Goal: Use online tool/utility: Utilize a website feature to perform a specific function

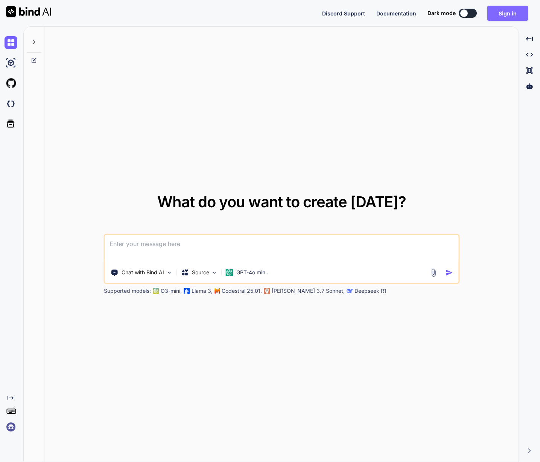
drag, startPoint x: 0, startPoint y: 0, endPoint x: 508, endPoint y: 11, distance: 507.8
click at [508, 11] on button "Sign in" at bounding box center [508, 13] width 41 height 15
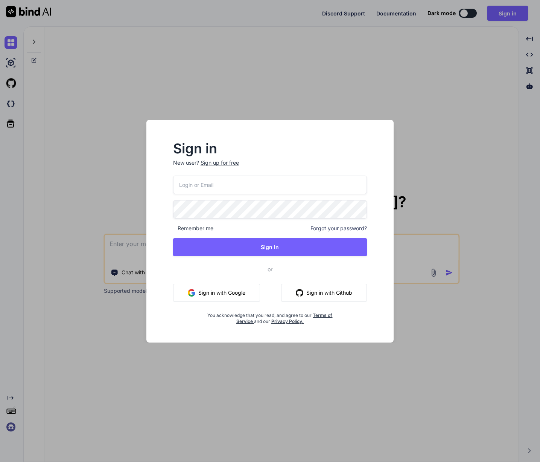
click at [390, 61] on div "Sign in New user? Sign up for free Remember me Forgot your password? Sign In or…" at bounding box center [270, 231] width 540 height 462
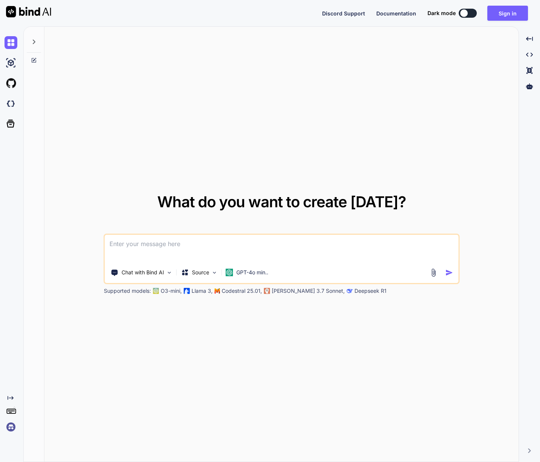
click at [458, 14] on div "Dark mode" at bounding box center [455, 13] width 54 height 9
click at [469, 11] on button at bounding box center [468, 13] width 18 height 9
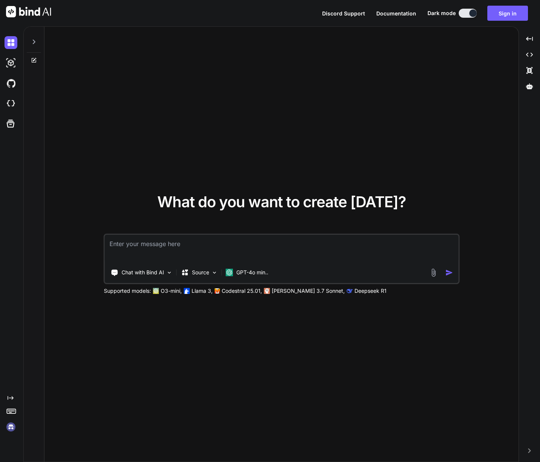
drag, startPoint x: 169, startPoint y: 238, endPoint x: 153, endPoint y: 260, distance: 27.6
click at [169, 238] on textarea at bounding box center [282, 249] width 354 height 28
click at [157, 274] on p "Chat with Bind AI" at bounding box center [143, 273] width 43 height 8
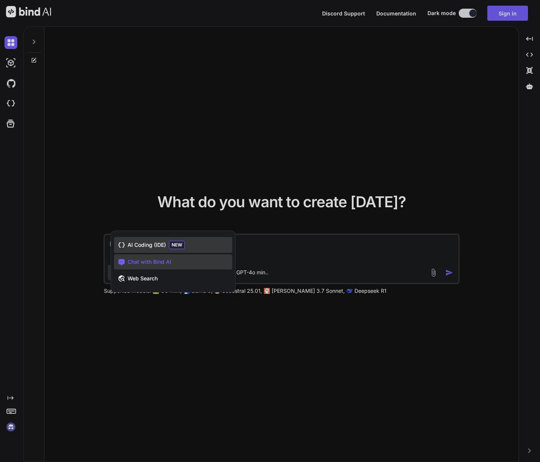
click at [201, 244] on div "AI Coding (IDE) NEW" at bounding box center [173, 245] width 118 height 16
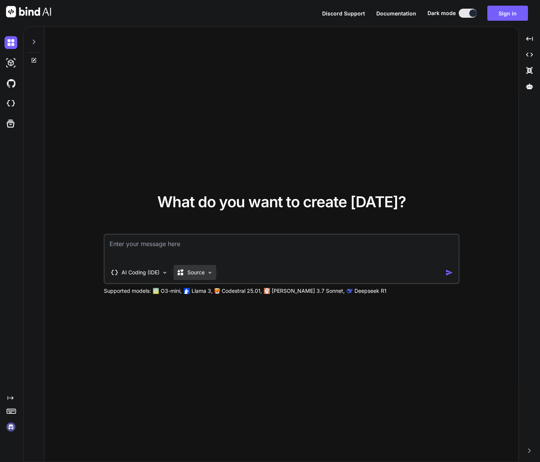
click at [202, 274] on p "Source" at bounding box center [196, 273] width 17 height 8
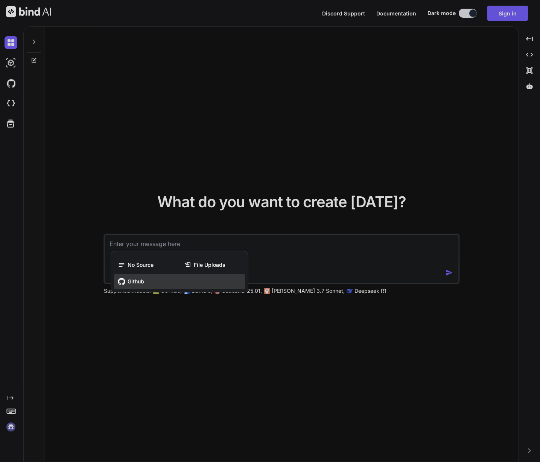
click at [140, 281] on span "Github" at bounding box center [136, 282] width 17 height 8
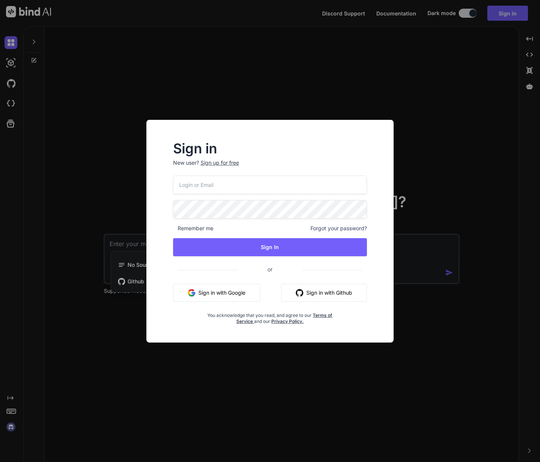
click at [139, 238] on div "Sign in New user? Sign up for free Remember me Forgot your password? Sign In or…" at bounding box center [270, 231] width 270 height 223
drag, startPoint x: 93, startPoint y: 253, endPoint x: 100, endPoint y: 256, distance: 8.1
click at [96, 254] on div "Sign in New user? Sign up for free Remember me Forgot your password? Sign In or…" at bounding box center [270, 231] width 540 height 462
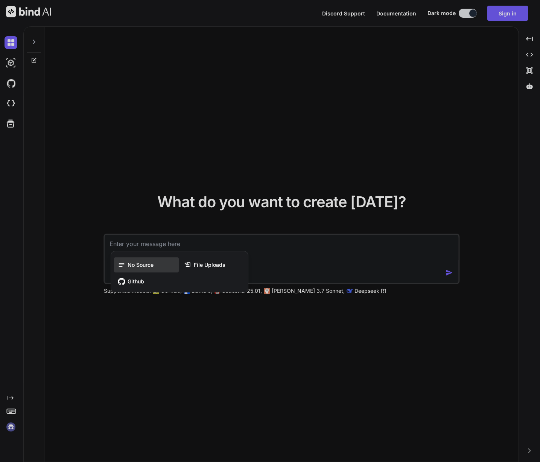
click at [123, 263] on icon at bounding box center [122, 265] width 6 height 4
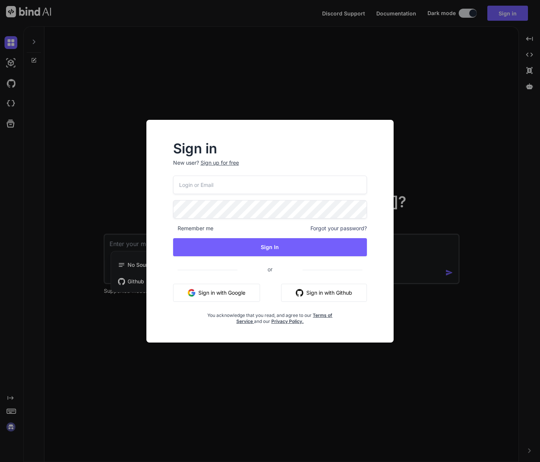
click at [82, 200] on div "Sign in New user? Sign up for free Remember me Forgot your password? Sign In or…" at bounding box center [270, 231] width 540 height 462
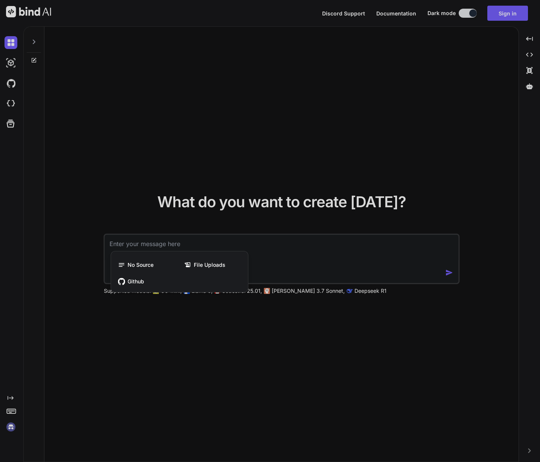
click at [135, 254] on div "No Source File Uploads Github" at bounding box center [179, 273] width 137 height 38
click at [296, 257] on div at bounding box center [270, 231] width 540 height 462
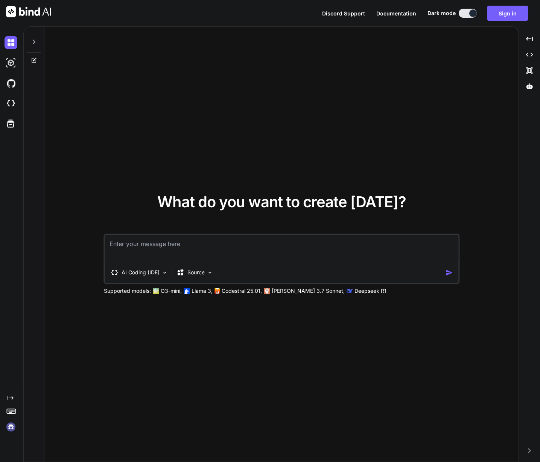
click at [32, 39] on icon at bounding box center [34, 42] width 6 height 6
type textarea "x"
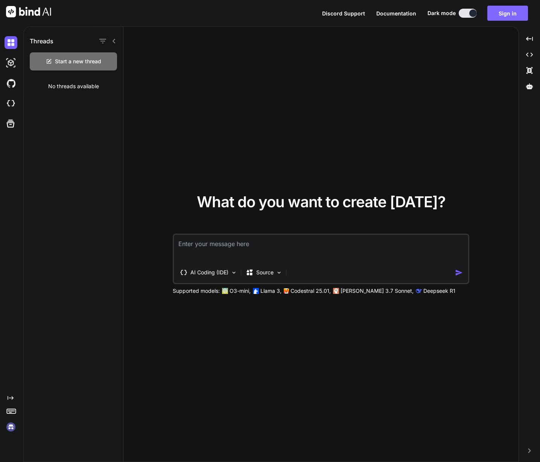
click at [509, 6] on button "Sign in" at bounding box center [508, 13] width 41 height 15
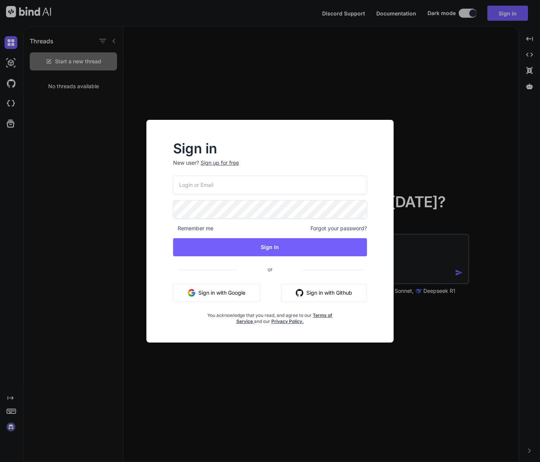
click at [239, 289] on button "Sign in with Google" at bounding box center [216, 293] width 87 height 18
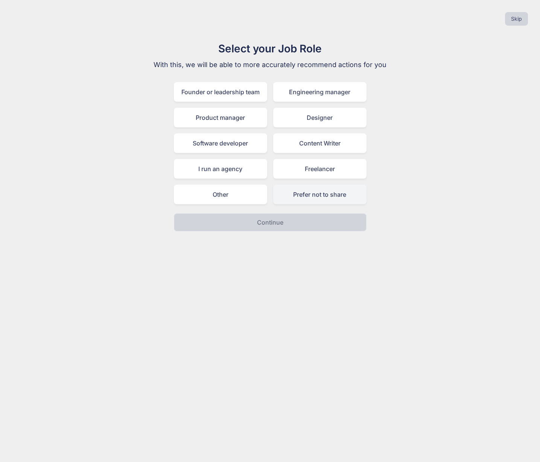
drag, startPoint x: 248, startPoint y: 149, endPoint x: 284, endPoint y: 191, distance: 55.3
click at [248, 149] on div "Software developer" at bounding box center [220, 143] width 93 height 20
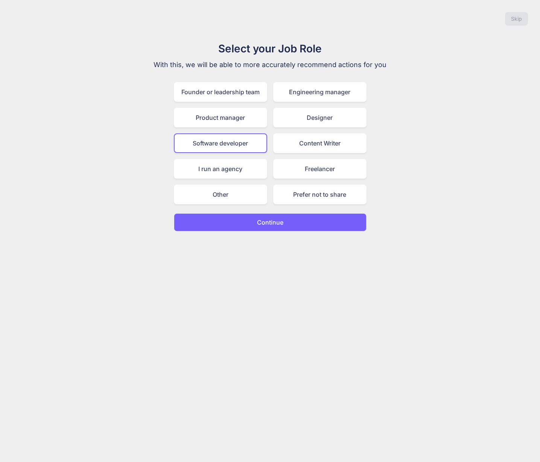
click at [311, 219] on button "Continue" at bounding box center [270, 222] width 193 height 18
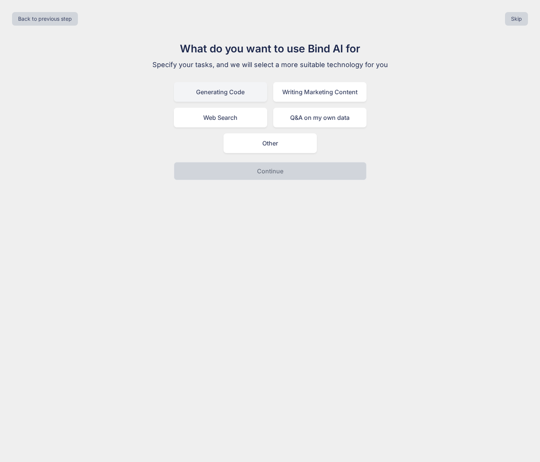
drag, startPoint x: 225, startPoint y: 98, endPoint x: 244, endPoint y: 92, distance: 19.7
click at [226, 97] on div "Generating Code" at bounding box center [220, 92] width 93 height 20
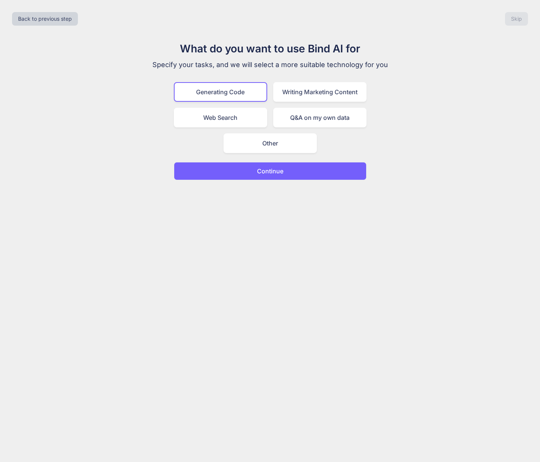
click at [296, 169] on button "Continue" at bounding box center [270, 171] width 193 height 18
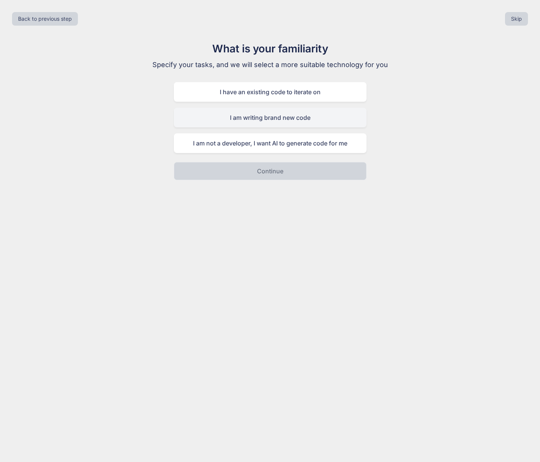
click at [348, 121] on div "I am writing brand new code" at bounding box center [270, 118] width 193 height 20
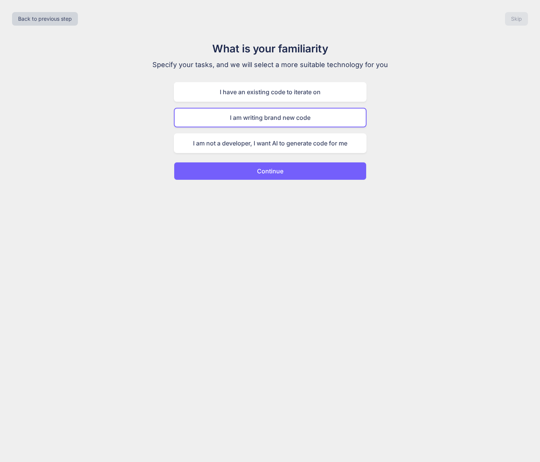
click at [306, 176] on button "Continue" at bounding box center [270, 171] width 193 height 18
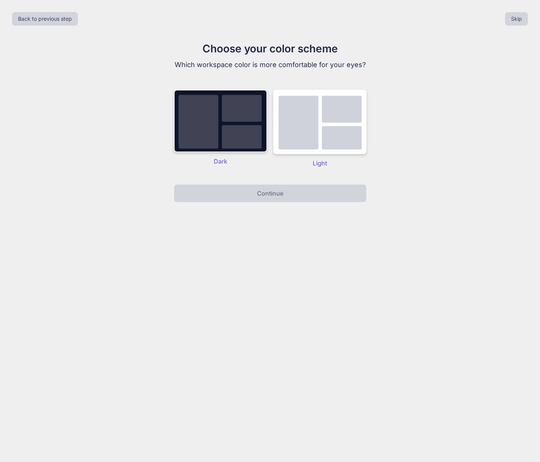
click at [243, 115] on img at bounding box center [220, 121] width 93 height 63
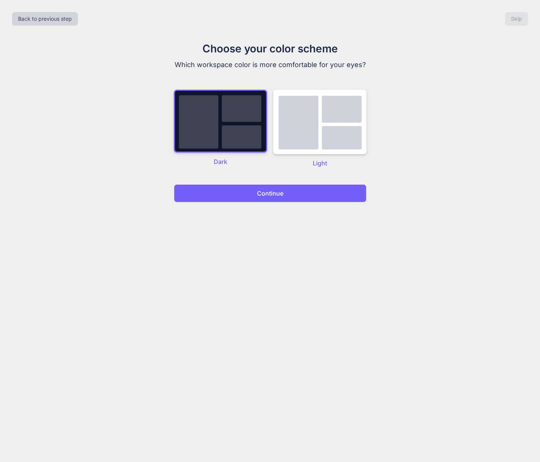
click at [308, 197] on button "Continue" at bounding box center [270, 193] width 193 height 18
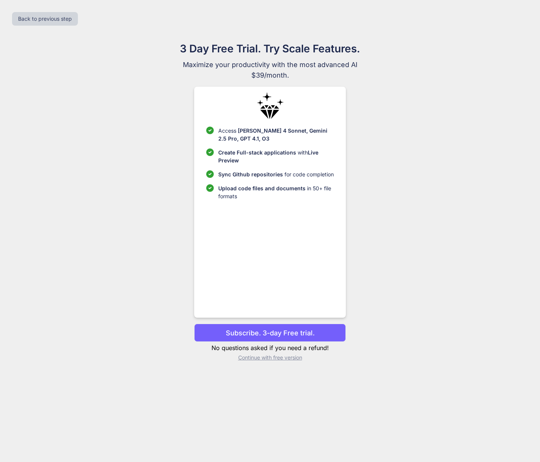
click at [281, 359] on p "Continue with free version" at bounding box center [270, 358] width 152 height 8
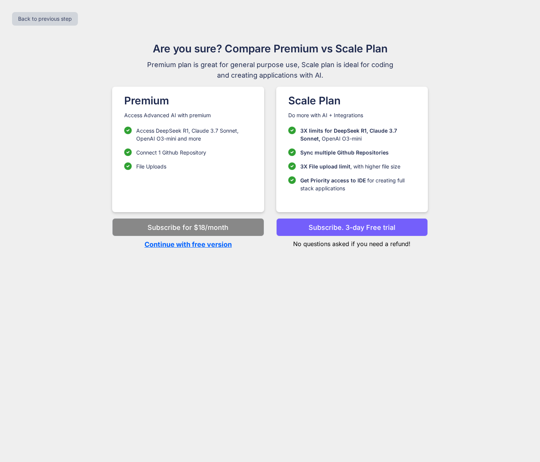
click at [187, 245] on p "Continue with free version" at bounding box center [188, 244] width 152 height 10
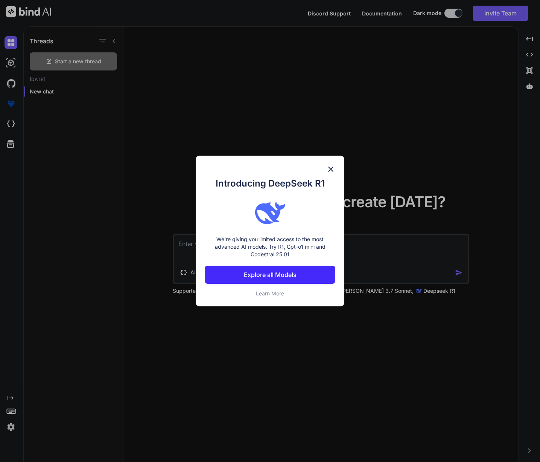
click at [331, 166] on img at bounding box center [331, 169] width 9 height 9
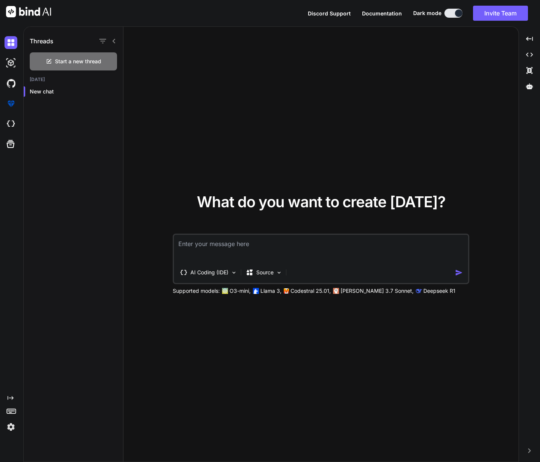
click at [254, 252] on textarea at bounding box center [321, 249] width 295 height 28
click at [215, 265] on div "AI Coding (IDE)" at bounding box center [208, 272] width 63 height 15
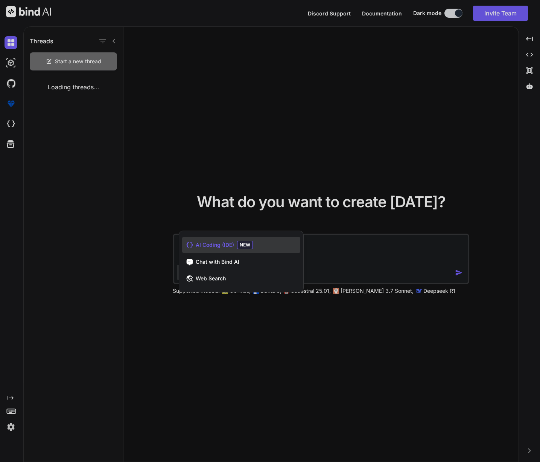
drag, startPoint x: 389, startPoint y: 186, endPoint x: 395, endPoint y: 163, distance: 23.2
click at [394, 169] on div at bounding box center [270, 231] width 540 height 462
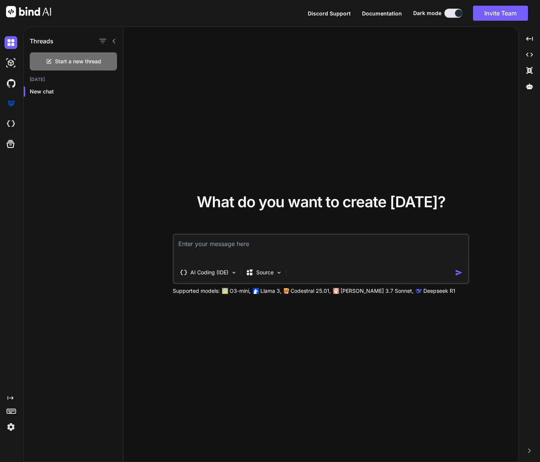
click at [321, 84] on div "What do you want to create today? AI Coding (IDE) Source Supported models: O3-m…" at bounding box center [321, 244] width 395 height 435
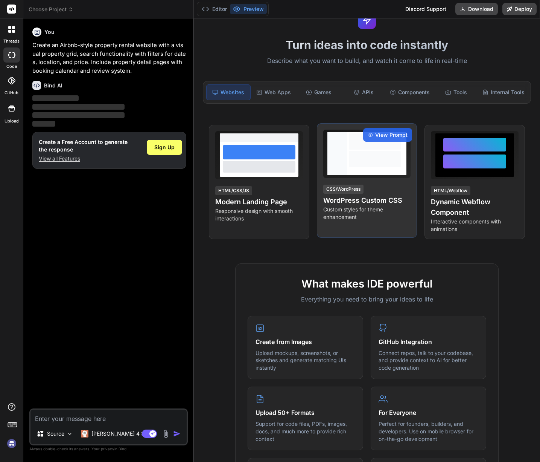
scroll to position [47, 0]
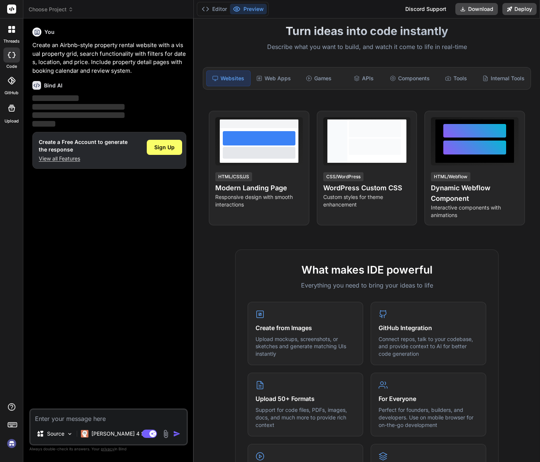
type textarea "x"
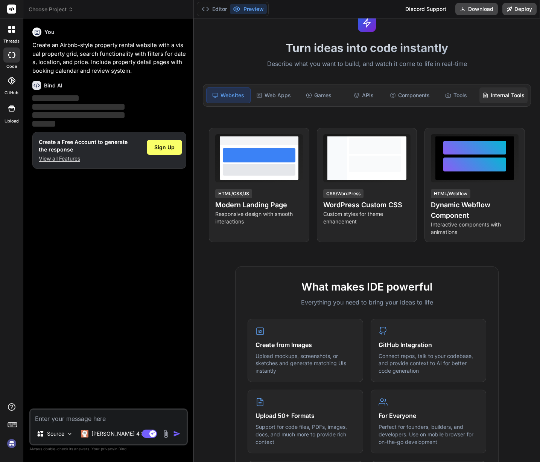
scroll to position [0, 0]
